Goal: Task Accomplishment & Management: Manage account settings

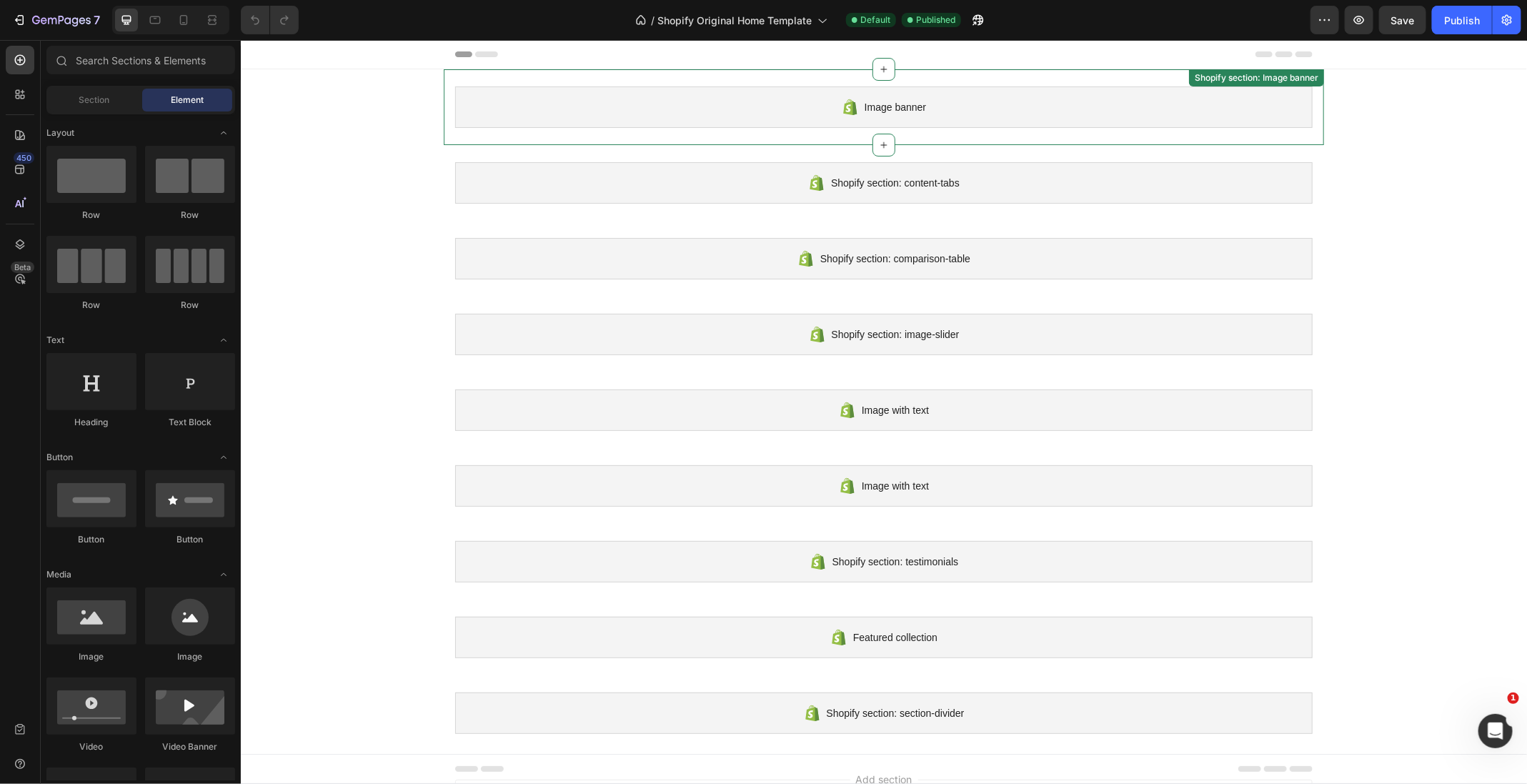
click at [1006, 94] on div "Image banner" at bounding box center [882, 106] width 857 height 41
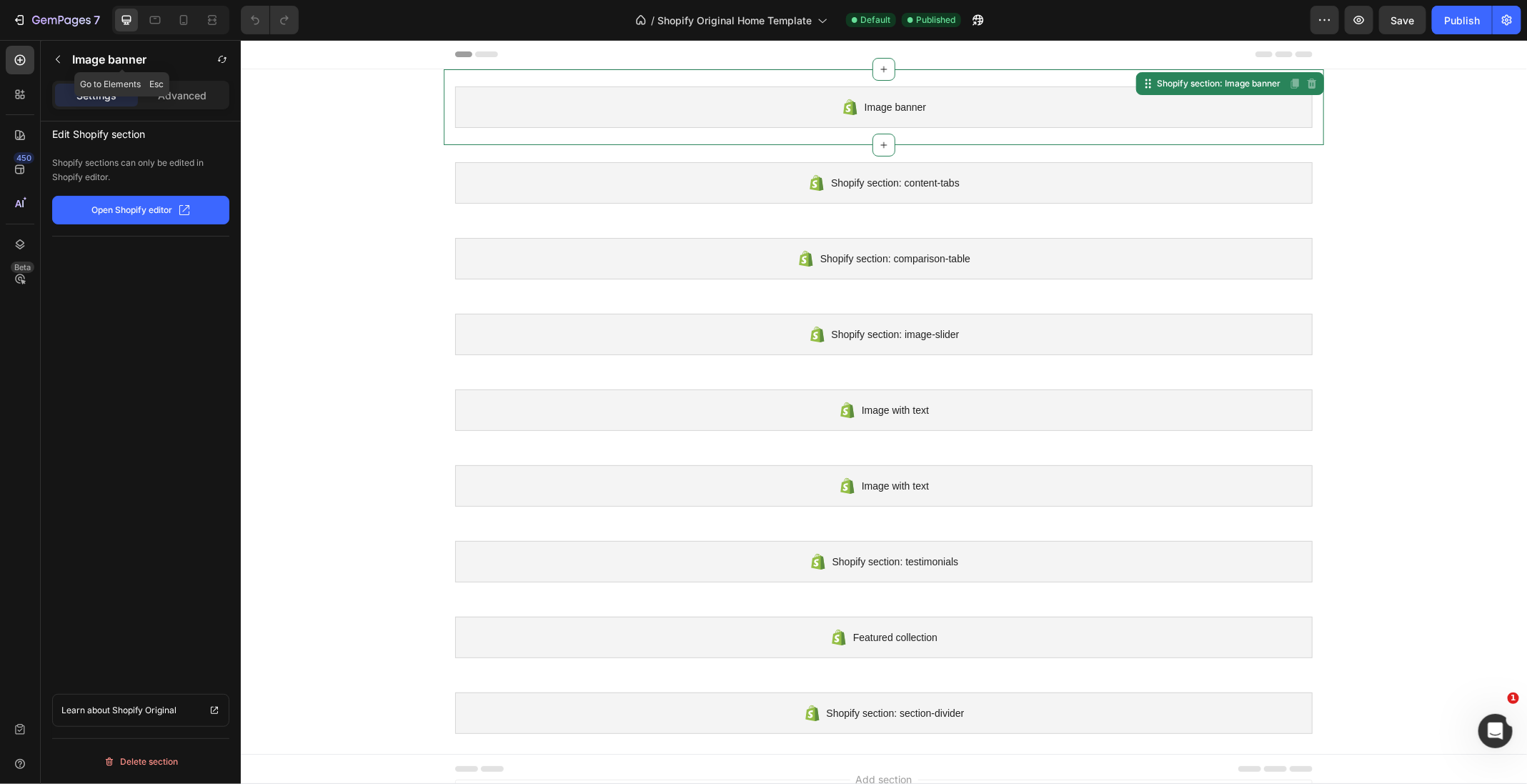
click at [105, 63] on p "Image banner" at bounding box center [109, 59] width 75 height 17
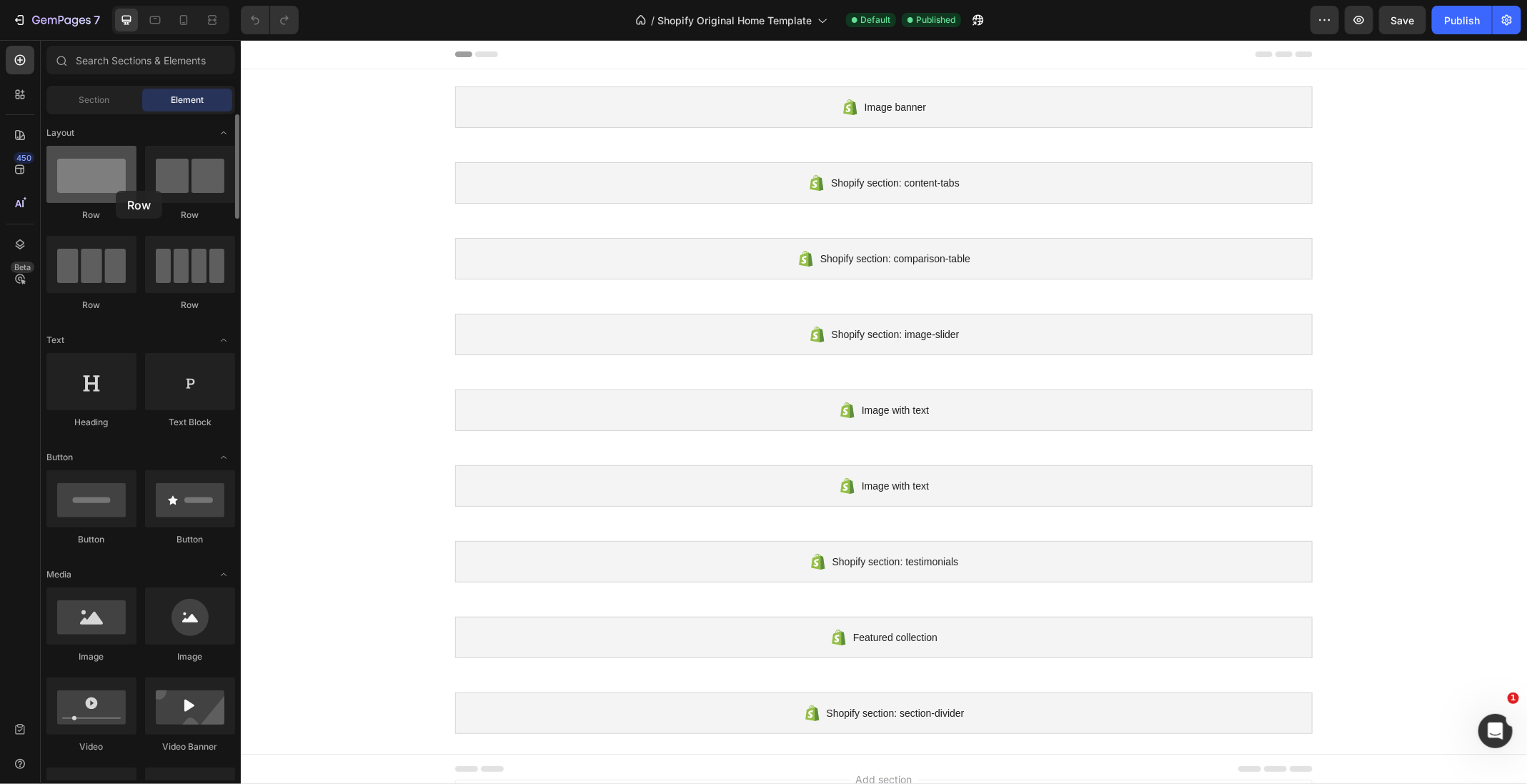
drag, startPoint x: 490, startPoint y: 48, endPoint x: 116, endPoint y: 191, distance: 400.4
click at [116, 191] on div at bounding box center [91, 174] width 90 height 57
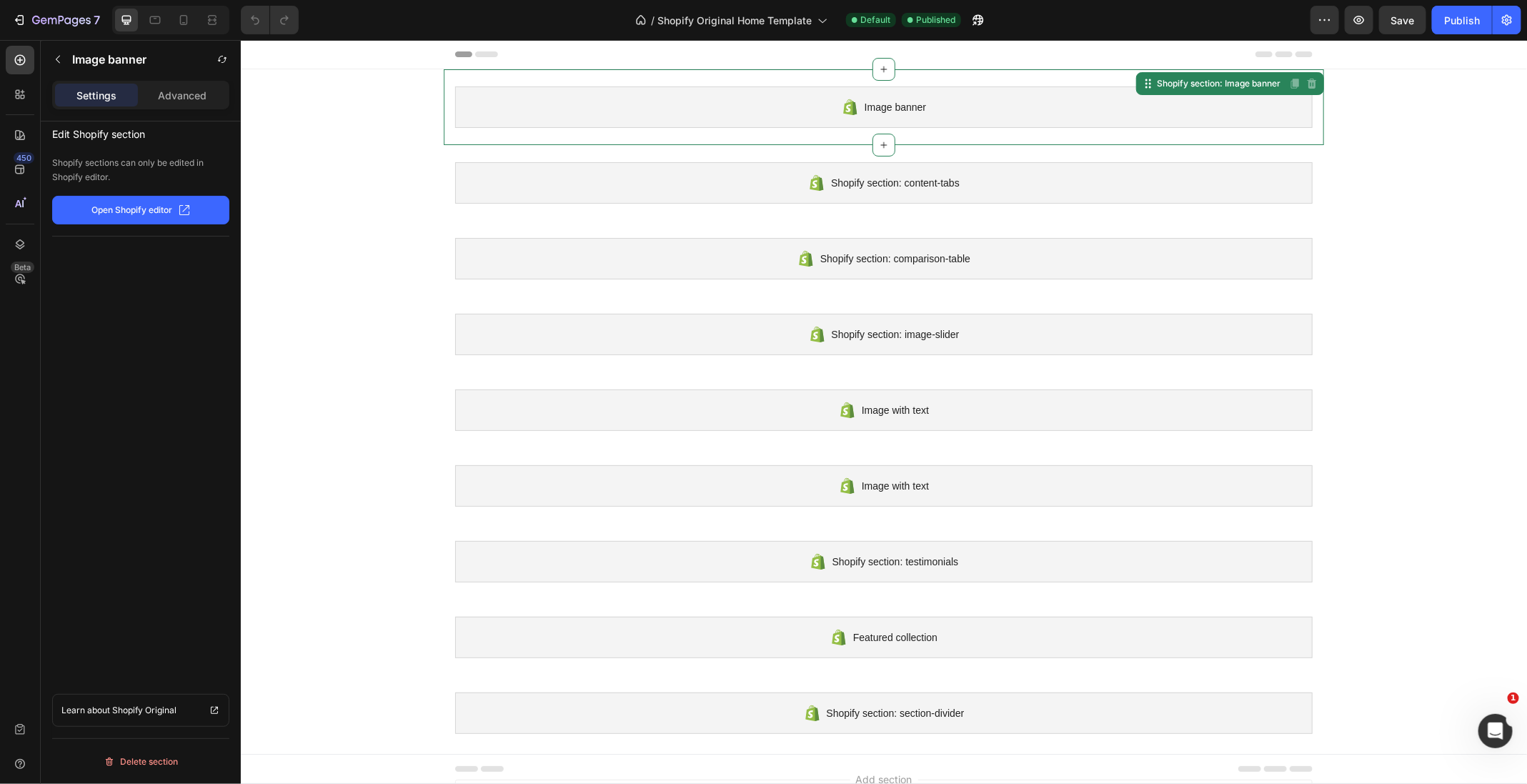
click at [675, 79] on div "Image banner Shopify section: Image banner Disabled. Please edit in Shopify Edi…" at bounding box center [883, 106] width 881 height 76
click at [86, 31] on button "7" at bounding box center [56, 19] width 101 height 28
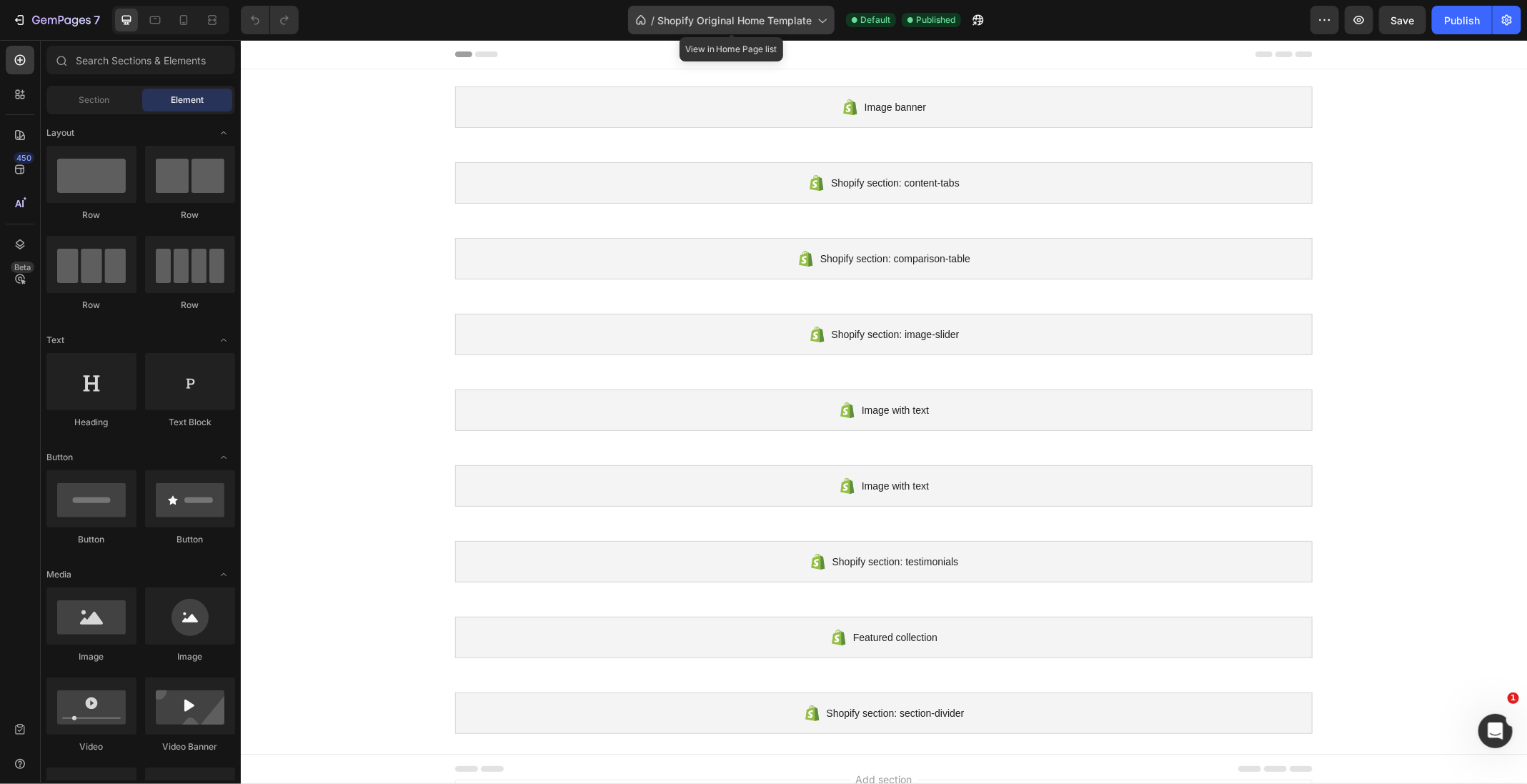
click at [817, 13] on icon at bounding box center [821, 20] width 15 height 15
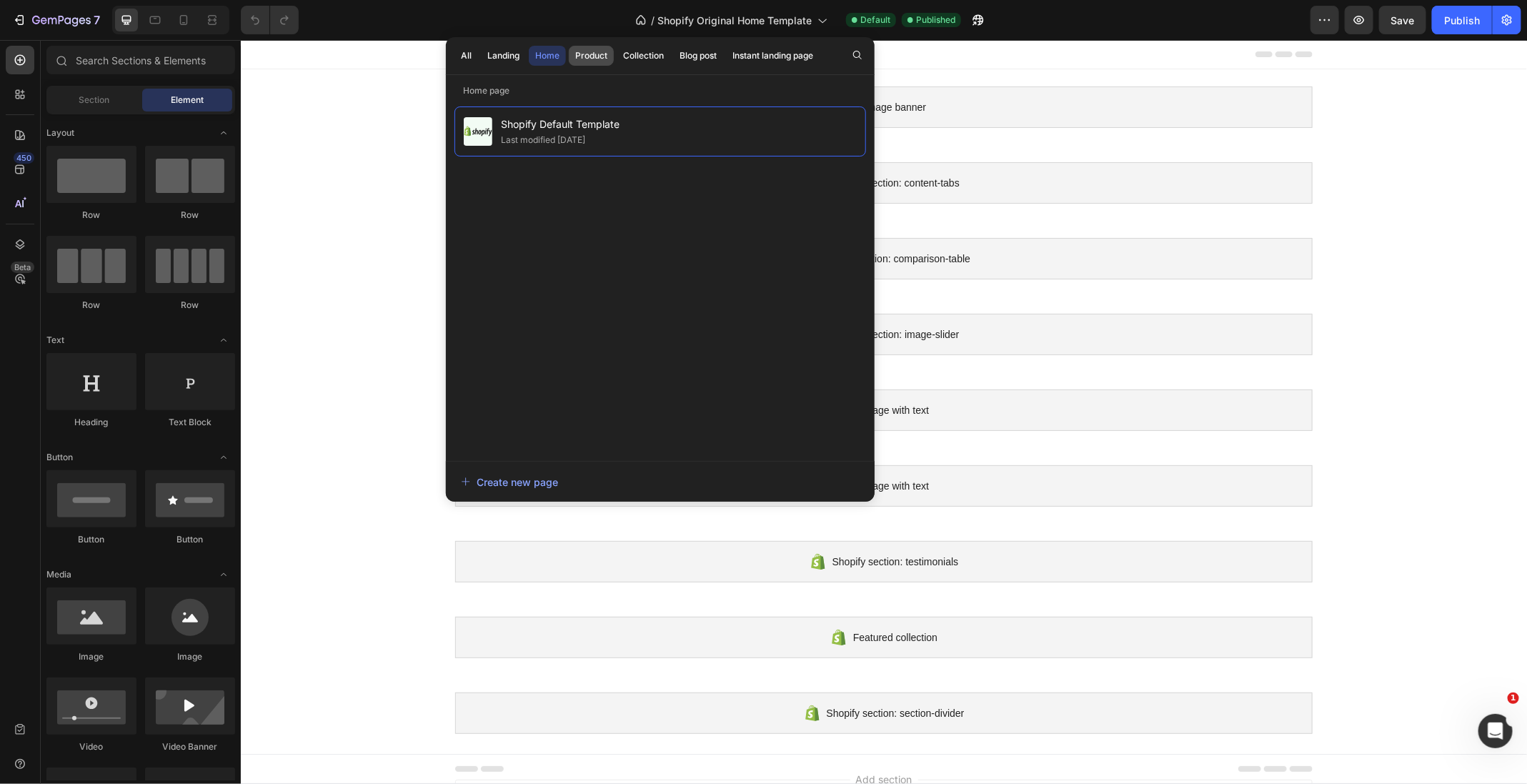
click at [590, 57] on div "Product" at bounding box center [591, 56] width 32 height 13
click at [549, 62] on button "Home" at bounding box center [547, 56] width 37 height 20
click at [470, 62] on button "All" at bounding box center [466, 56] width 24 height 20
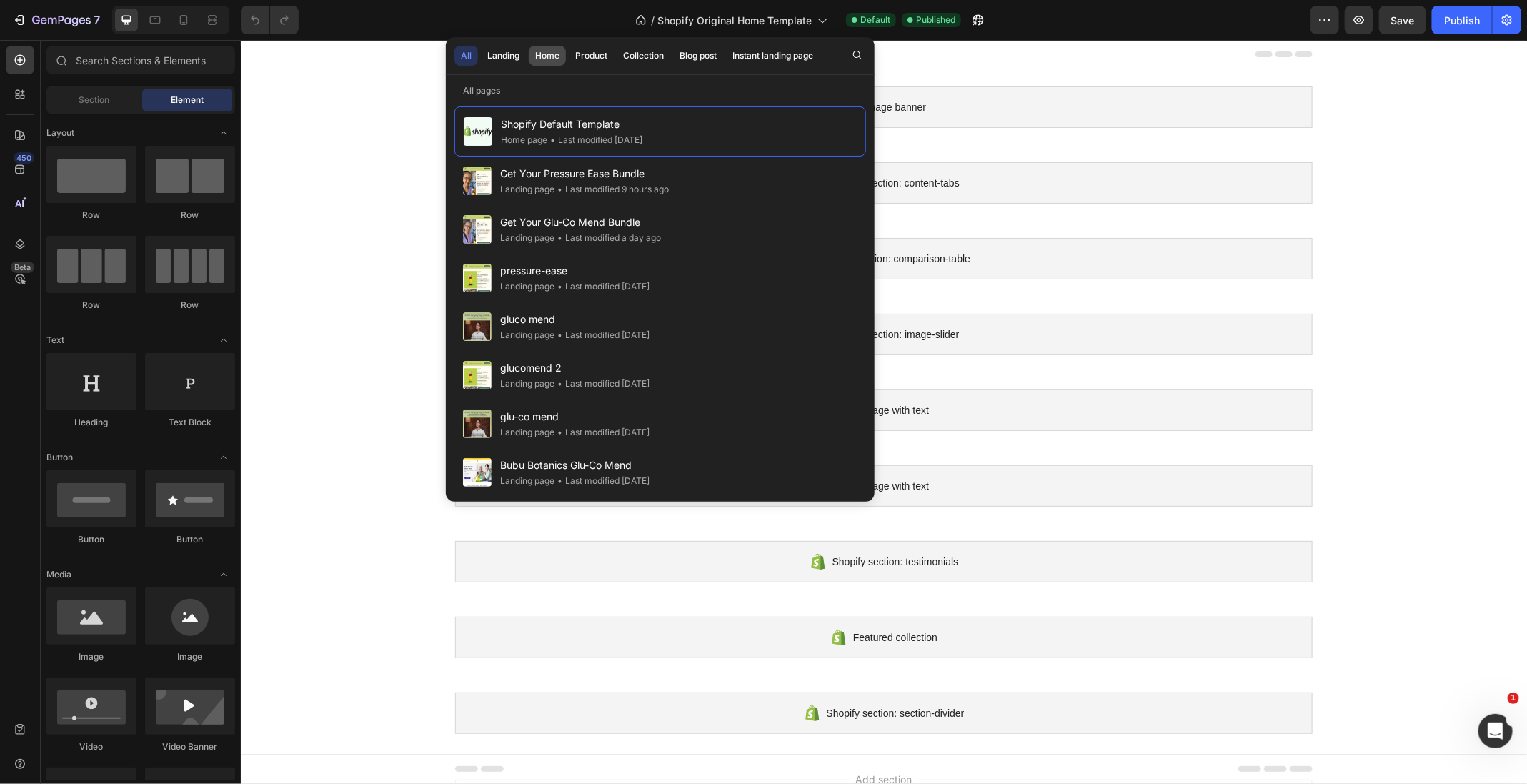
click at [547, 56] on div "Home" at bounding box center [547, 56] width 25 height 13
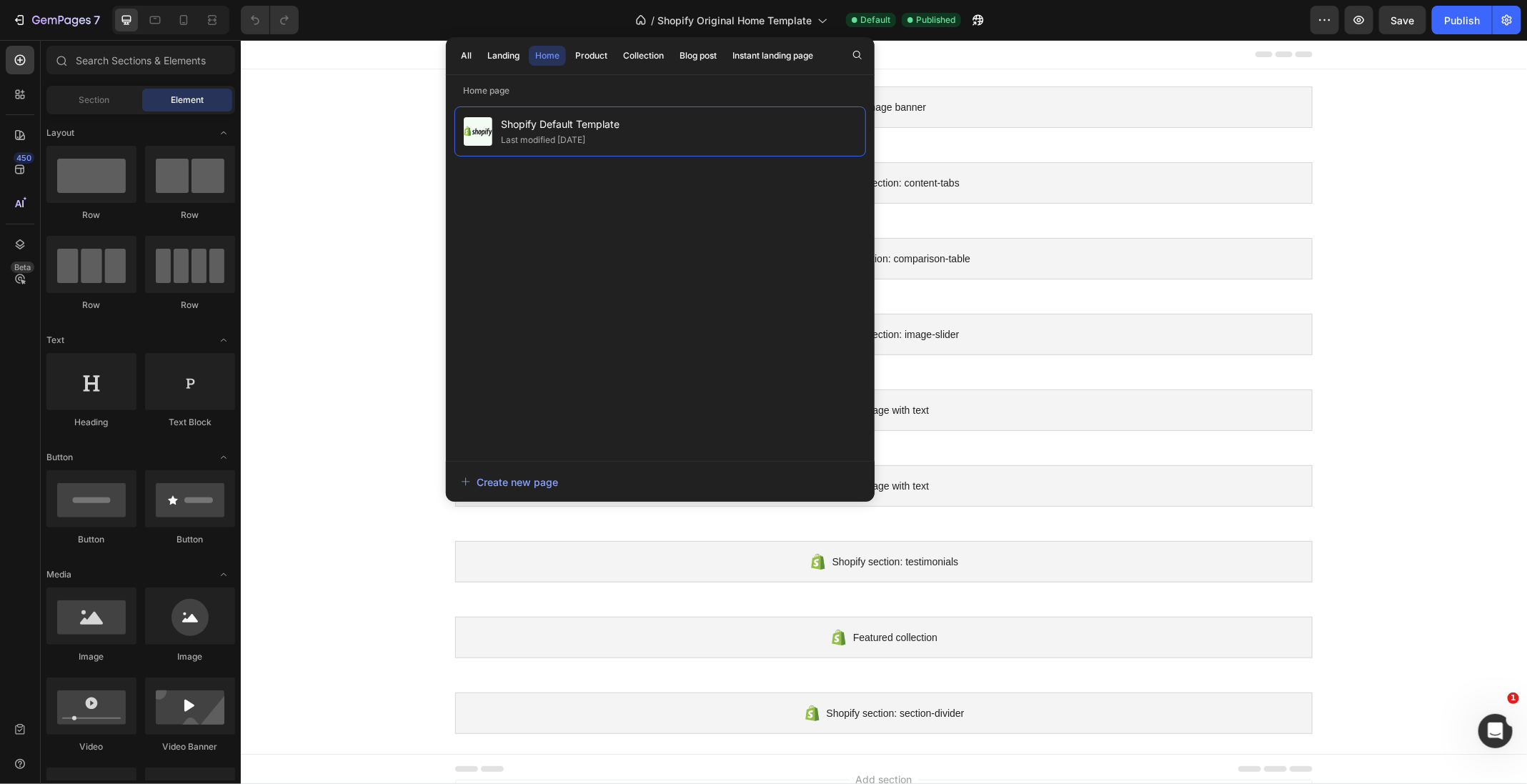
click at [386, 150] on div "Image banner Shopify section: Image banner Shopify section: content-tabs Shopif…" at bounding box center [882, 409] width 1286 height 682
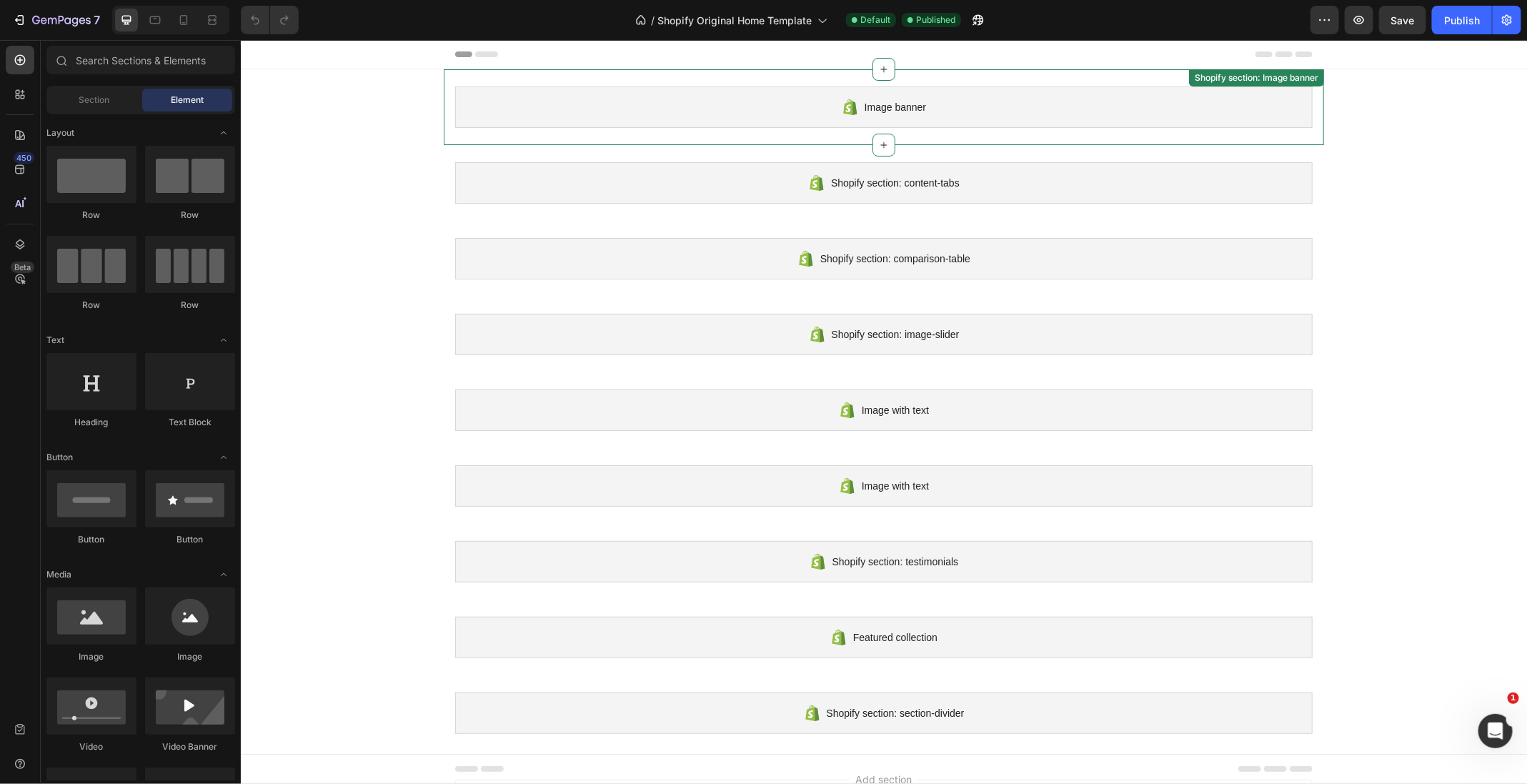
click at [727, 112] on div "Image banner" at bounding box center [882, 106] width 857 height 41
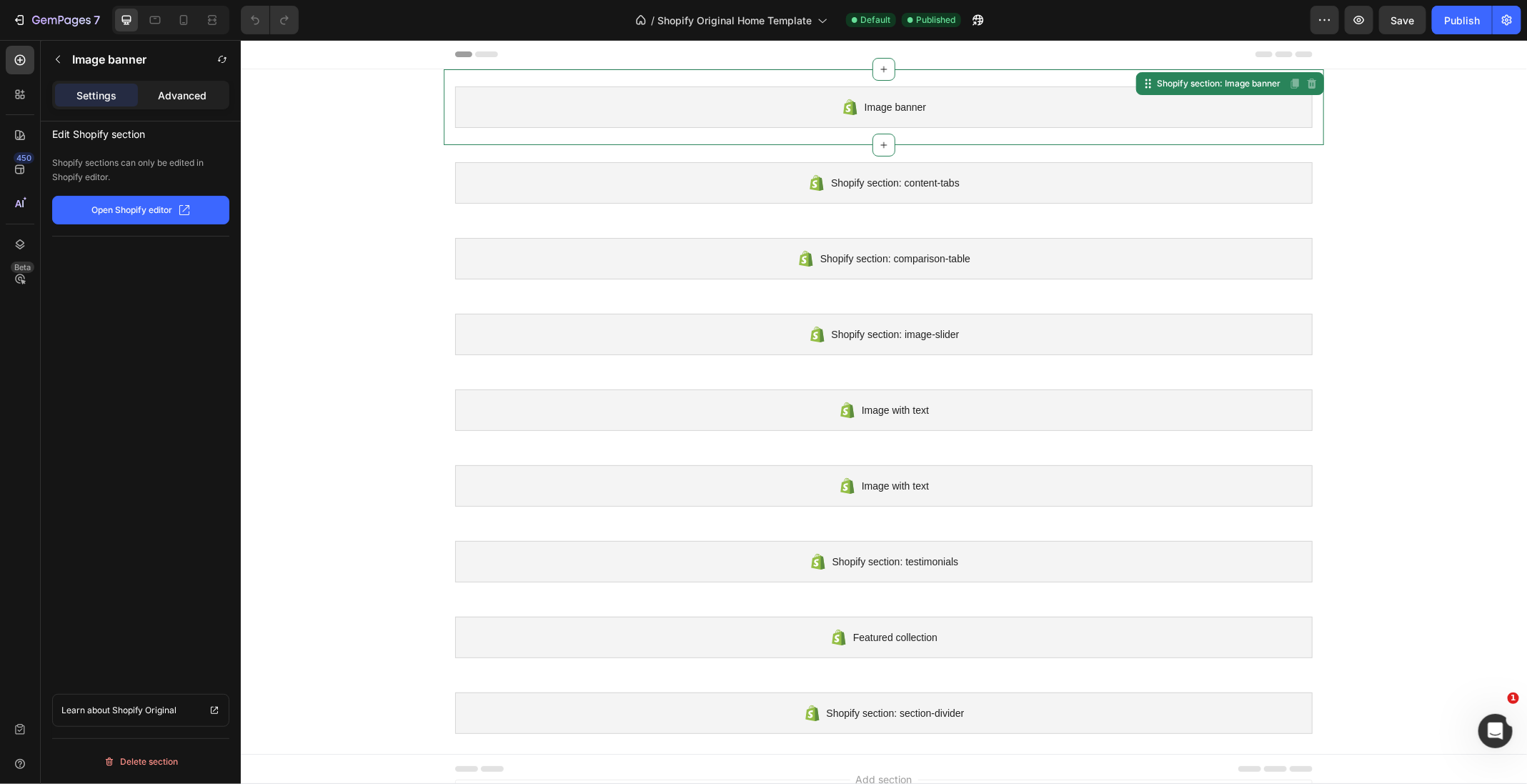
click at [190, 98] on p "Advanced" at bounding box center [181, 95] width 48 height 15
click at [87, 67] on p "Image banner" at bounding box center [109, 59] width 75 height 17
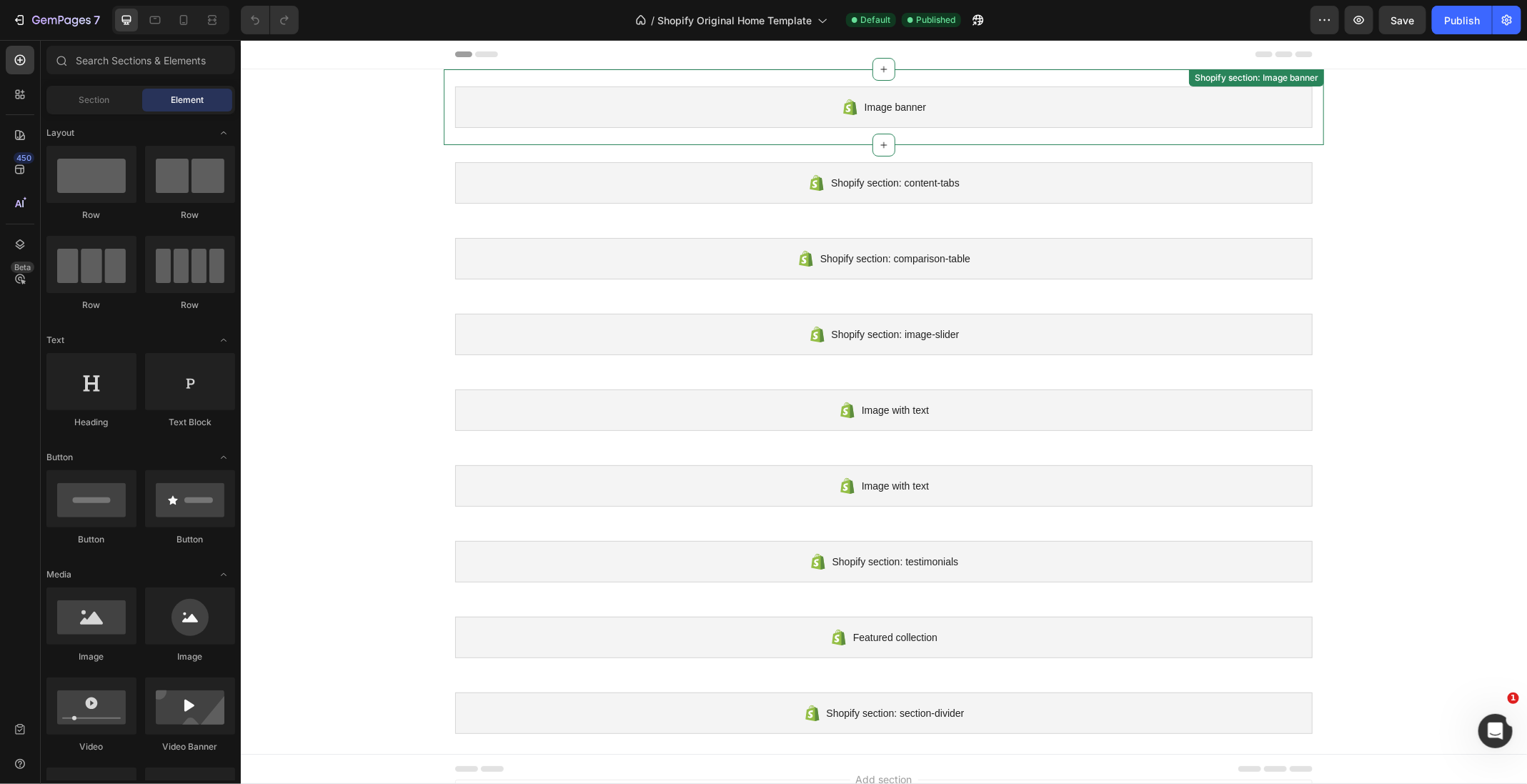
click at [529, 101] on div "Image banner" at bounding box center [882, 106] width 857 height 41
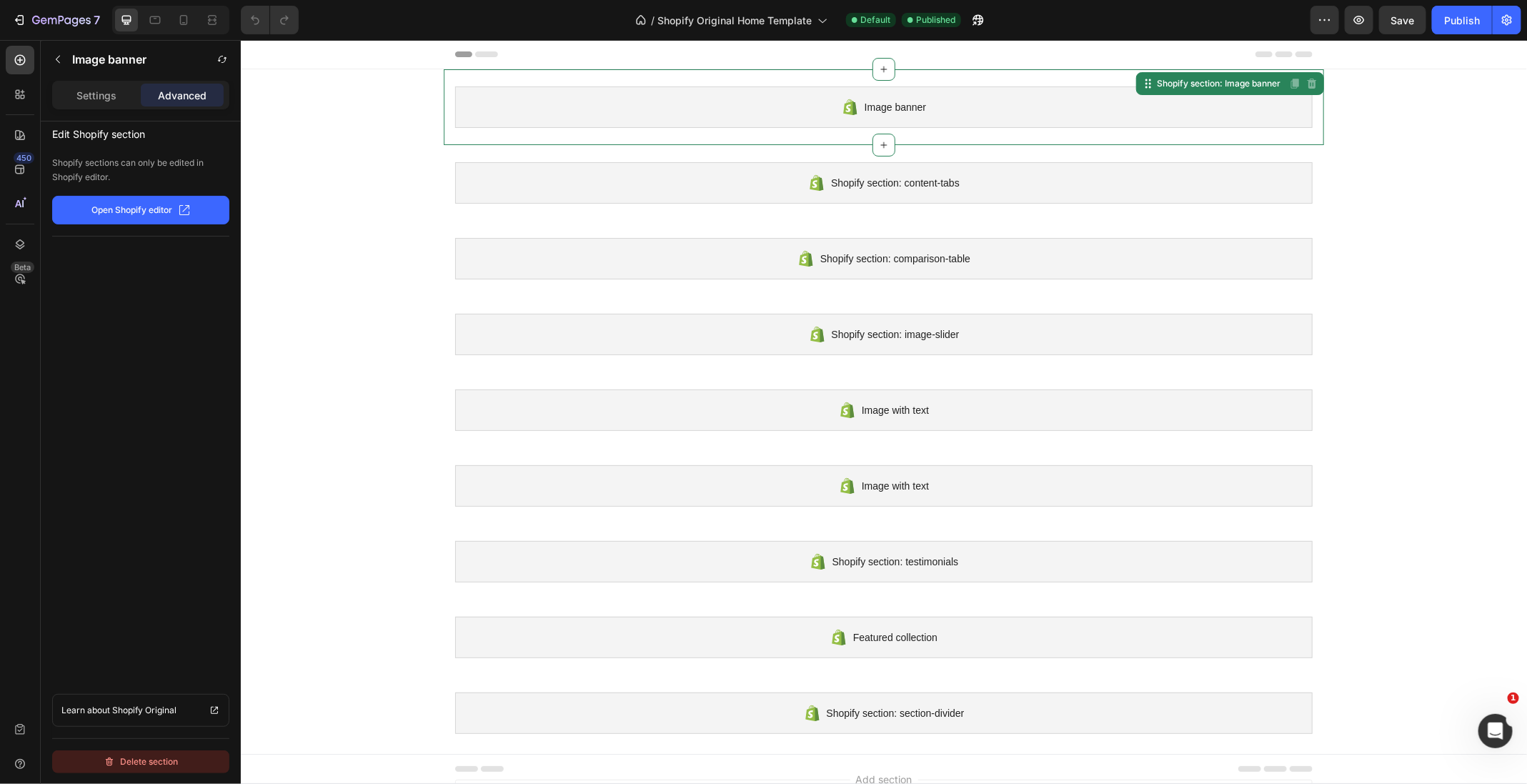
click at [152, 757] on div "Delete section" at bounding box center [141, 761] width 75 height 17
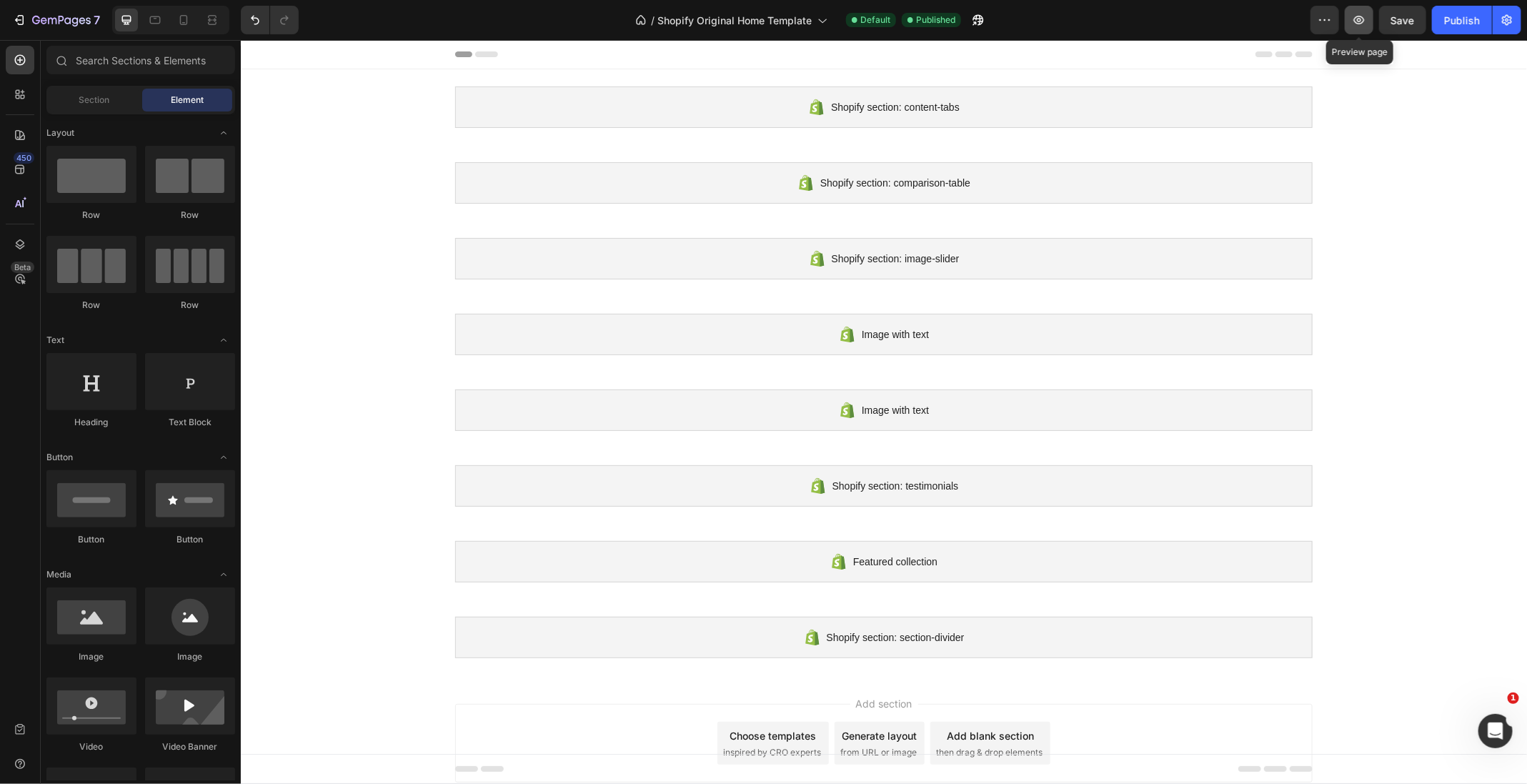
click at [1356, 22] on icon "button" at bounding box center [1359, 20] width 15 height 15
click at [251, 27] on button "Undo/Redo" at bounding box center [254, 19] width 28 height 28
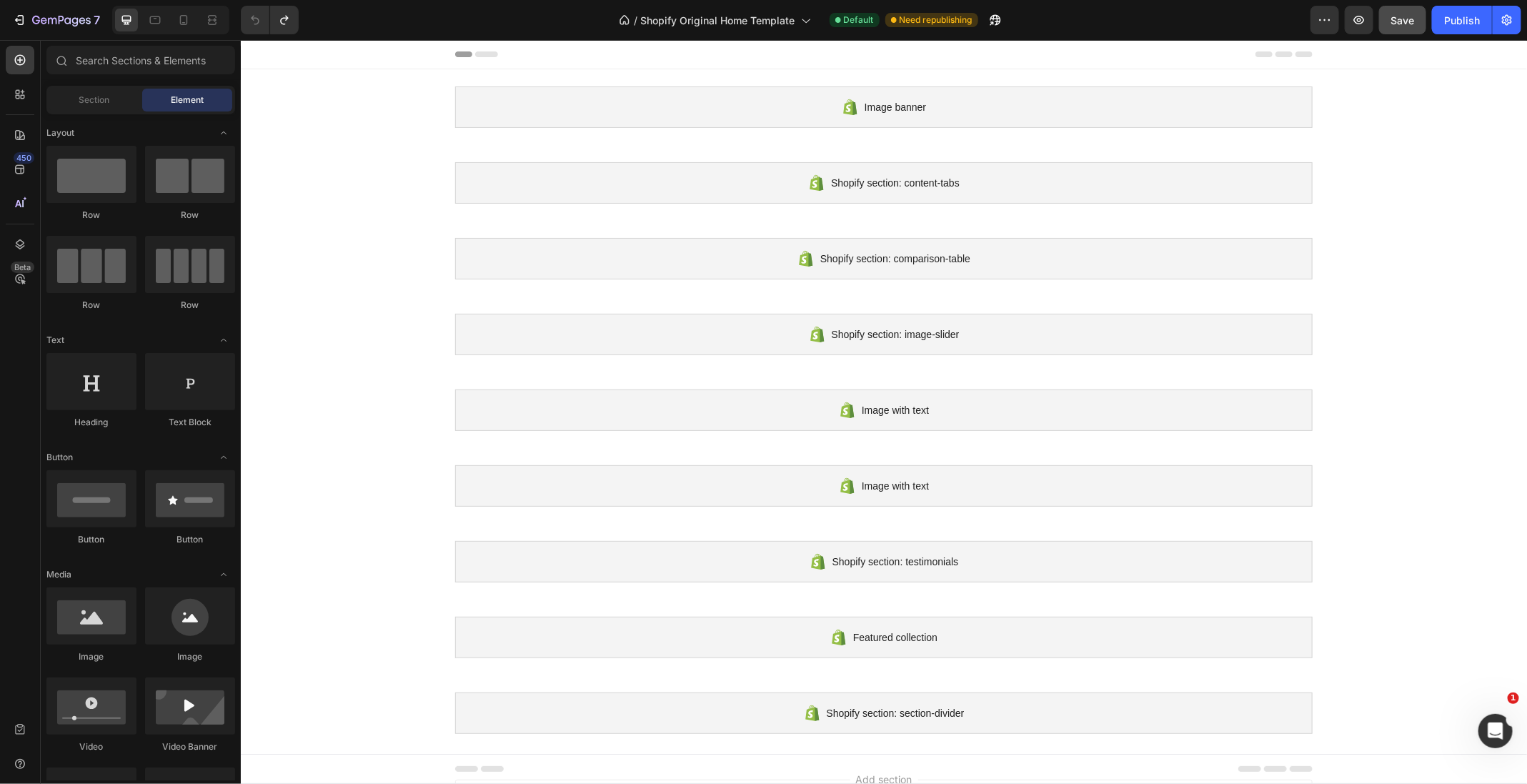
click at [1412, 6] on button "Save" at bounding box center [1403, 19] width 47 height 28
click at [68, 25] on icon "button" at bounding box center [61, 20] width 58 height 12
